Goal: Task Accomplishment & Management: Complete application form

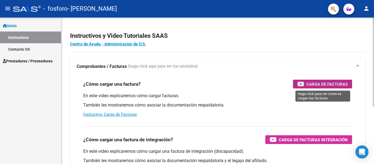
click at [309, 84] on span "Carga de Facturas" at bounding box center [327, 84] width 41 height 7
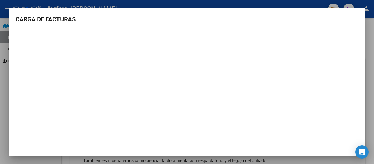
click at [298, 24] on mat-dialog-content "CARGA DE FACTURAS" at bounding box center [187, 84] width 356 height 139
click at [364, 4] on div at bounding box center [187, 82] width 374 height 164
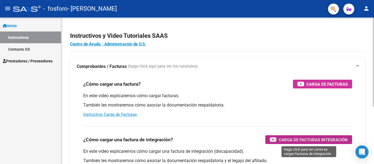
click at [305, 138] on span "Carga de Facturas Integración" at bounding box center [313, 139] width 69 height 7
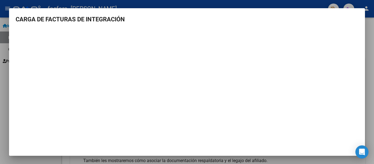
click at [269, 16] on h3 "CARGA DE FACTURAS DE INTEGRACIÓN" at bounding box center [187, 19] width 343 height 9
click at [372, 30] on div at bounding box center [187, 82] width 374 height 164
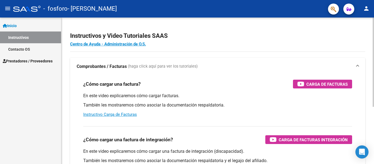
click at [361, 34] on div "Instructivos y Video Tutoriales SAAS Centro de Ayuda - Administración de O.S. C…" at bounding box center [218, 138] width 314 height 240
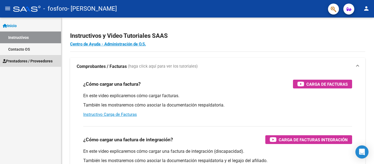
click at [39, 59] on span "Prestadores / Proveedores" at bounding box center [28, 61] width 50 height 6
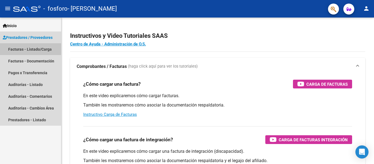
click at [35, 49] on link "Facturas - Listado/Carga" at bounding box center [30, 49] width 61 height 12
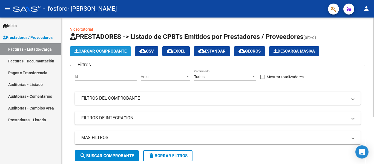
click at [86, 55] on button "Cargar Comprobante" at bounding box center [100, 51] width 61 height 10
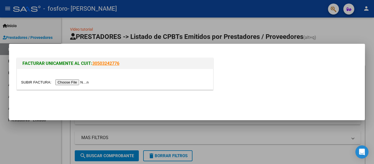
click at [75, 81] on input "file" at bounding box center [55, 82] width 69 height 6
click at [77, 84] on input "file" at bounding box center [55, 82] width 69 height 6
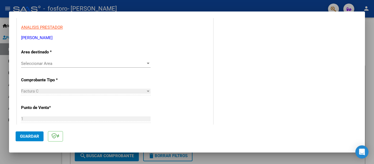
scroll to position [100, 0]
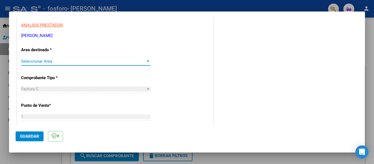
click at [149, 63] on div at bounding box center [148, 61] width 5 height 4
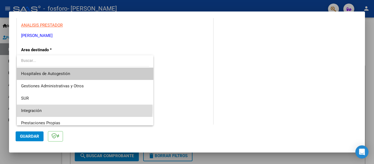
click at [84, 109] on span "Integración" at bounding box center [85, 111] width 128 height 12
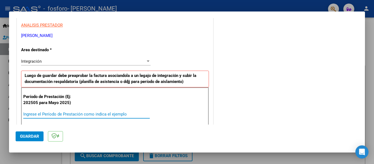
click at [101, 113] on input "Ingrese el Período de Prestación como indica el ejemplo" at bounding box center [86, 114] width 127 height 5
click at [33, 115] on input "2020507" at bounding box center [86, 114] width 127 height 5
click at [46, 115] on input "202507" at bounding box center [86, 114] width 127 height 5
type input "202507"
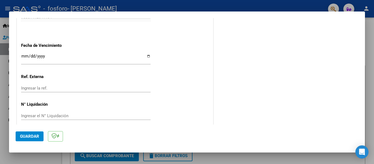
scroll to position [376, 0]
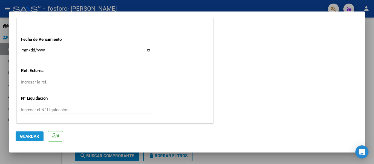
click at [40, 137] on button "Guardar" at bounding box center [30, 136] width 28 height 10
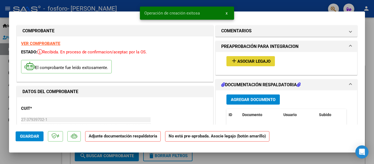
click at [247, 61] on span "Asociar Legajo" at bounding box center [254, 61] width 33 height 5
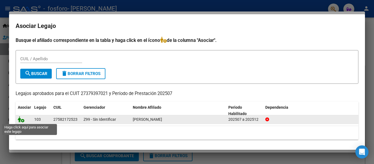
click at [21, 121] on icon at bounding box center [21, 119] width 7 height 6
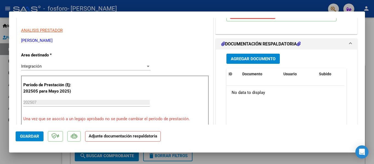
scroll to position [104, 0]
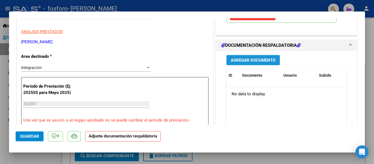
click at [262, 63] on span "Agregar Documento" at bounding box center [253, 60] width 45 height 5
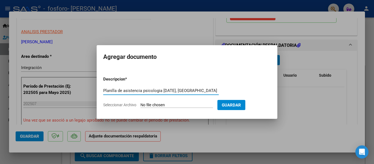
type input "Planilla de asistencia psicologia [DATE], [GEOGRAPHIC_DATA]"
click at [128, 102] on app-file-uploader "Seleccionar Archivo" at bounding box center [160, 104] width 114 height 5
click at [138, 106] on app-file-uploader "Seleccionar Archivo" at bounding box center [160, 104] width 114 height 5
click at [144, 105] on input "Seleccionar Archivo" at bounding box center [177, 105] width 73 height 5
type input "C:\fakepath\Planilla de Asistencia Psicología [DATE], [PERSON_NAME] .pdf"
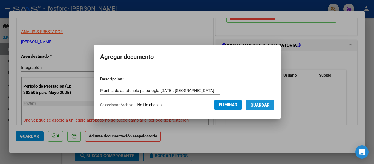
click at [260, 103] on span "Guardar" at bounding box center [260, 105] width 19 height 5
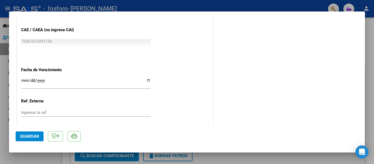
scroll to position [384, 0]
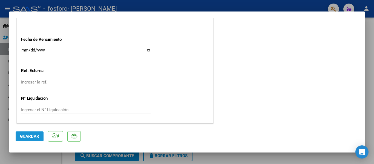
click at [32, 135] on span "Guardar" at bounding box center [29, 136] width 19 height 5
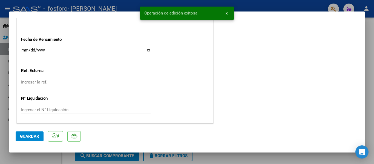
click at [257, 3] on div at bounding box center [187, 82] width 374 height 164
type input "$ 0,00"
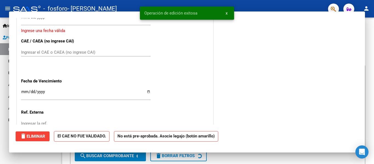
scroll to position [0, 0]
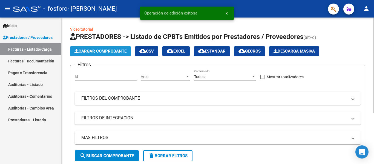
click at [113, 52] on span "Cargar Comprobante" at bounding box center [101, 51] width 52 height 5
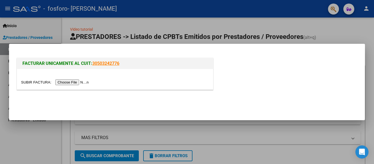
click at [76, 83] on input "file" at bounding box center [55, 82] width 69 height 6
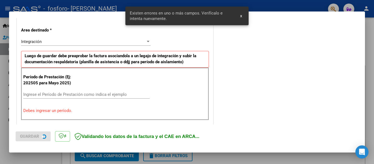
scroll to position [127, 0]
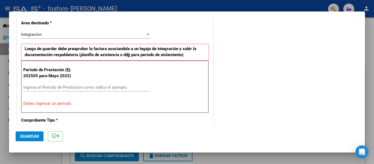
click at [116, 84] on div "Ingrese el Período de Prestación como indica el ejemplo" at bounding box center [86, 87] width 127 height 8
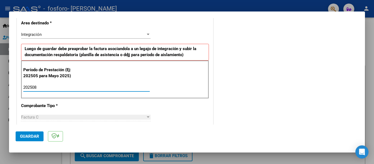
type input "202508"
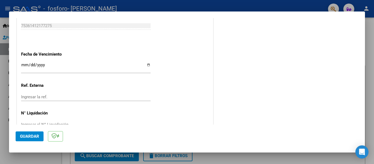
scroll to position [362, 0]
click at [27, 139] on button "Guardar" at bounding box center [30, 136] width 28 height 10
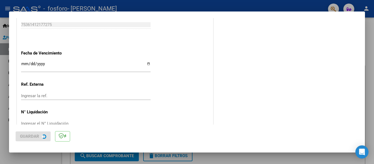
scroll to position [0, 0]
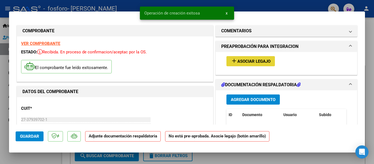
click at [261, 60] on span "Asociar Legajo" at bounding box center [254, 61] width 33 height 5
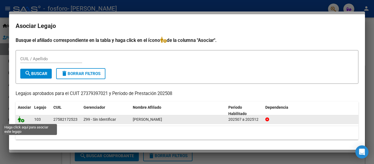
click at [22, 121] on icon at bounding box center [21, 119] width 7 height 6
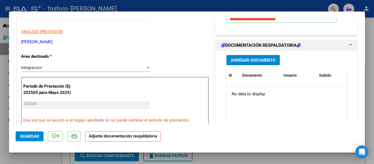
scroll to position [108, 0]
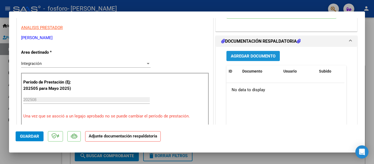
click at [270, 56] on span "Agregar Documento" at bounding box center [253, 56] width 45 height 5
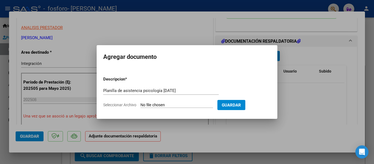
click at [199, 94] on div "Planilla de asistencia psicología [DATE] Escriba aquí una descripcion" at bounding box center [161, 91] width 116 height 8
click at [190, 89] on input "Planilla de asistencia psicología [DATE]" at bounding box center [161, 90] width 116 height 5
type input "Planilla de asistencia psicología [DATE], [GEOGRAPHIC_DATA]"
click at [128, 105] on span "Seleccionar Archivo" at bounding box center [119, 105] width 33 height 4
click at [141, 105] on input "Seleccionar Archivo" at bounding box center [177, 105] width 73 height 5
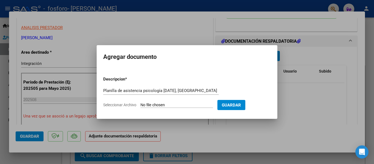
type input "C:\fakepath\Planilla de Asistencia Psicología [DATE], [PERSON_NAME][GEOGRAPHIC_…"
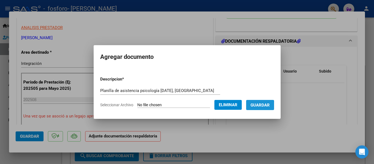
click at [256, 106] on span "Guardar" at bounding box center [260, 105] width 19 height 5
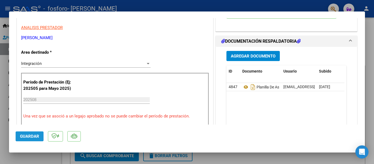
click at [38, 135] on span "Guardar" at bounding box center [29, 136] width 19 height 5
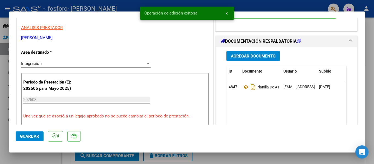
click at [256, 4] on div at bounding box center [187, 82] width 374 height 164
type input "$ 0,00"
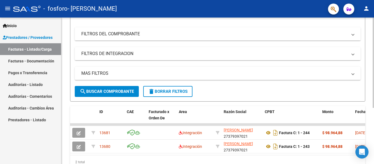
scroll to position [91, 0]
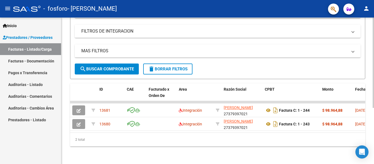
click at [374, 105] on div at bounding box center [373, 119] width 1 height 90
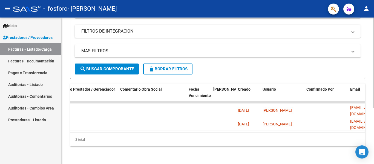
scroll to position [0, 860]
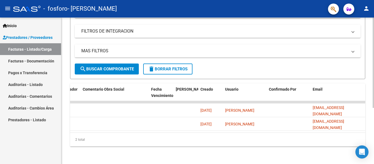
click at [306, 139] on div "2 total" at bounding box center [217, 140] width 295 height 14
